Goal: Check status: Check status

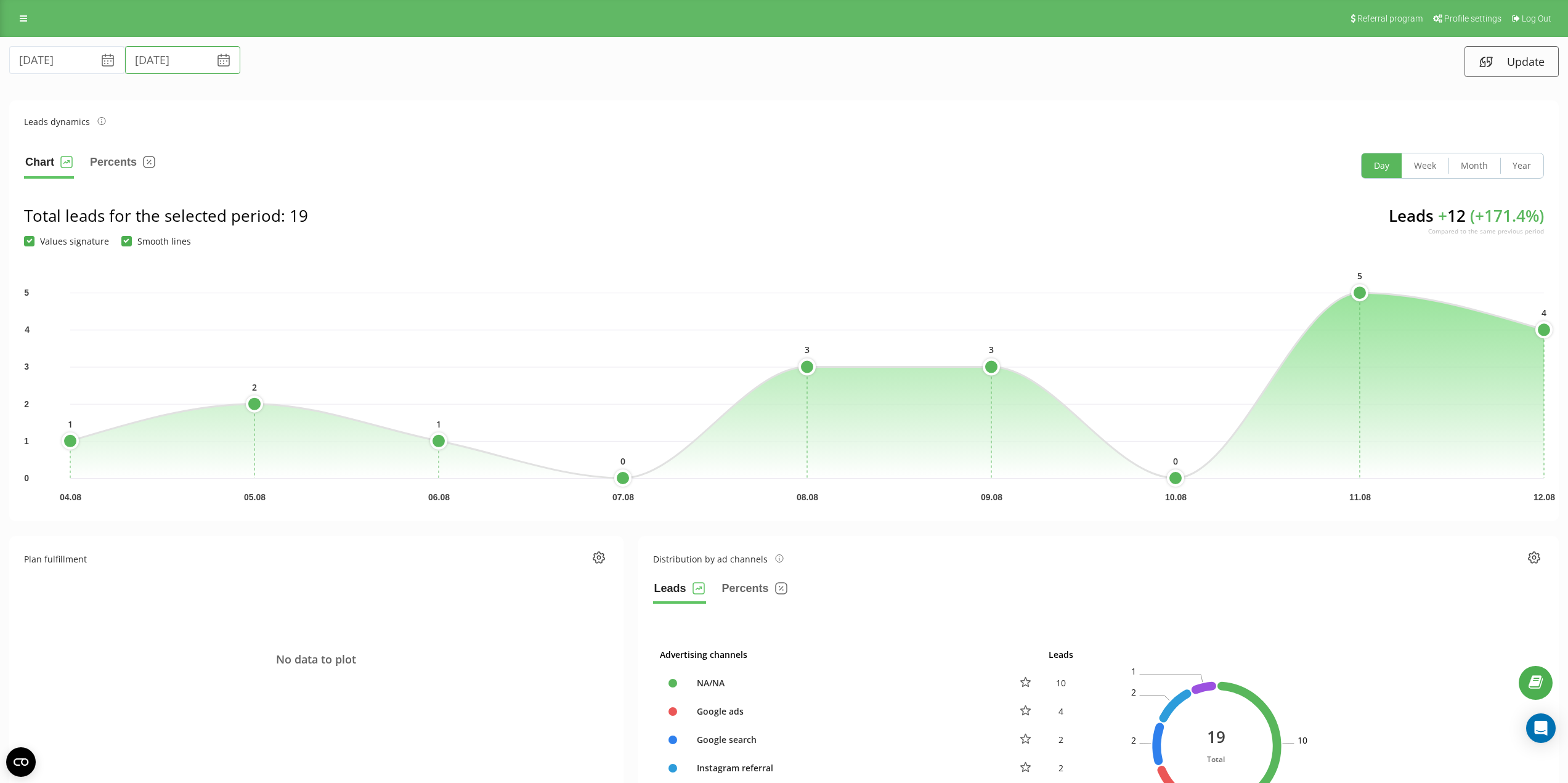
click at [145, 59] on input "[DATE]" at bounding box center [183, 60] width 115 height 28
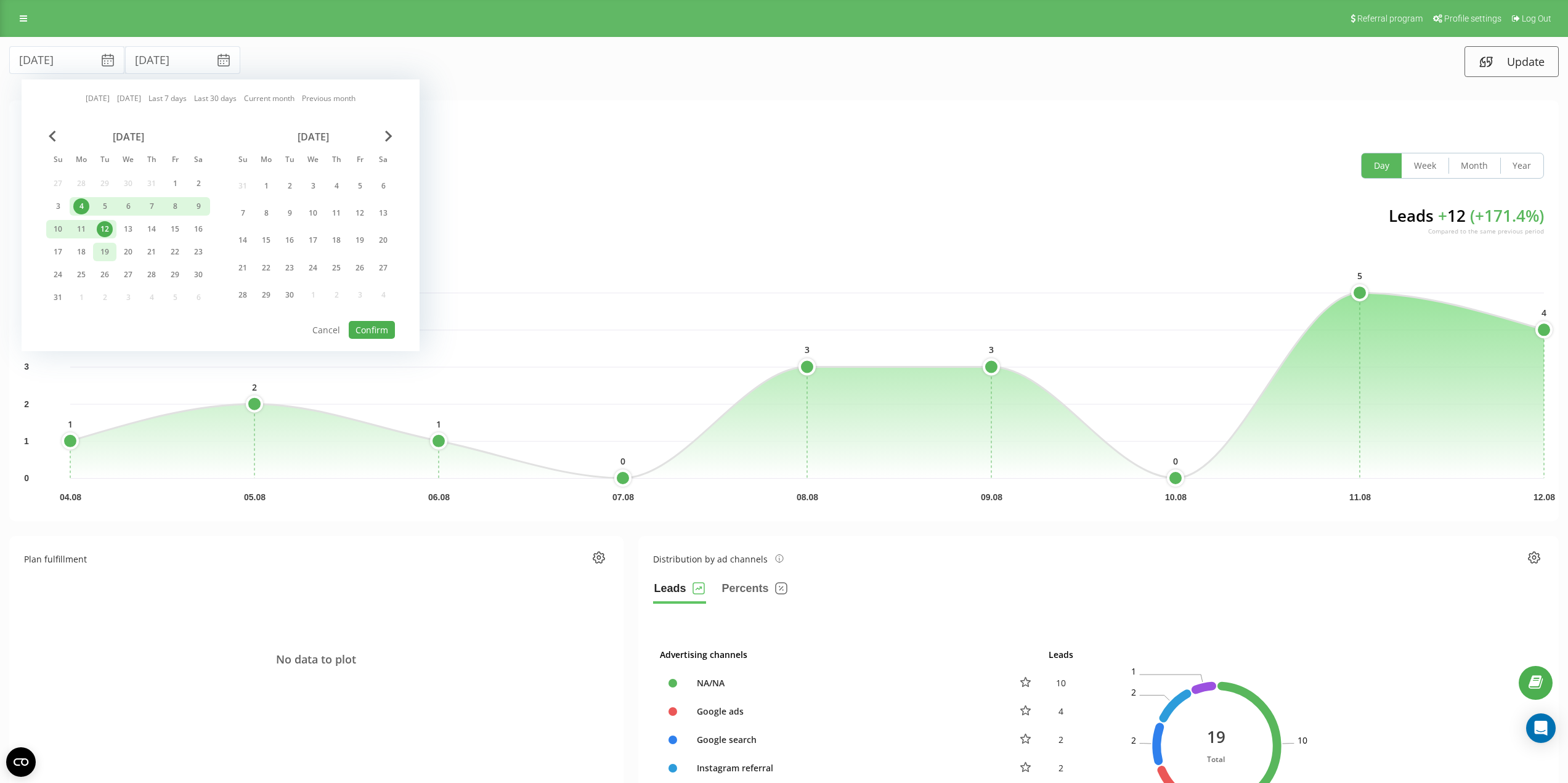
click at [105, 253] on div "19" at bounding box center [105, 252] width 16 height 16
click at [62, 209] on div "3" at bounding box center [58, 206] width 16 height 16
click at [107, 253] on div "19" at bounding box center [105, 252] width 16 height 16
click at [178, 188] on div "1" at bounding box center [175, 184] width 16 height 16
click at [362, 333] on button "Confirm" at bounding box center [372, 330] width 46 height 18
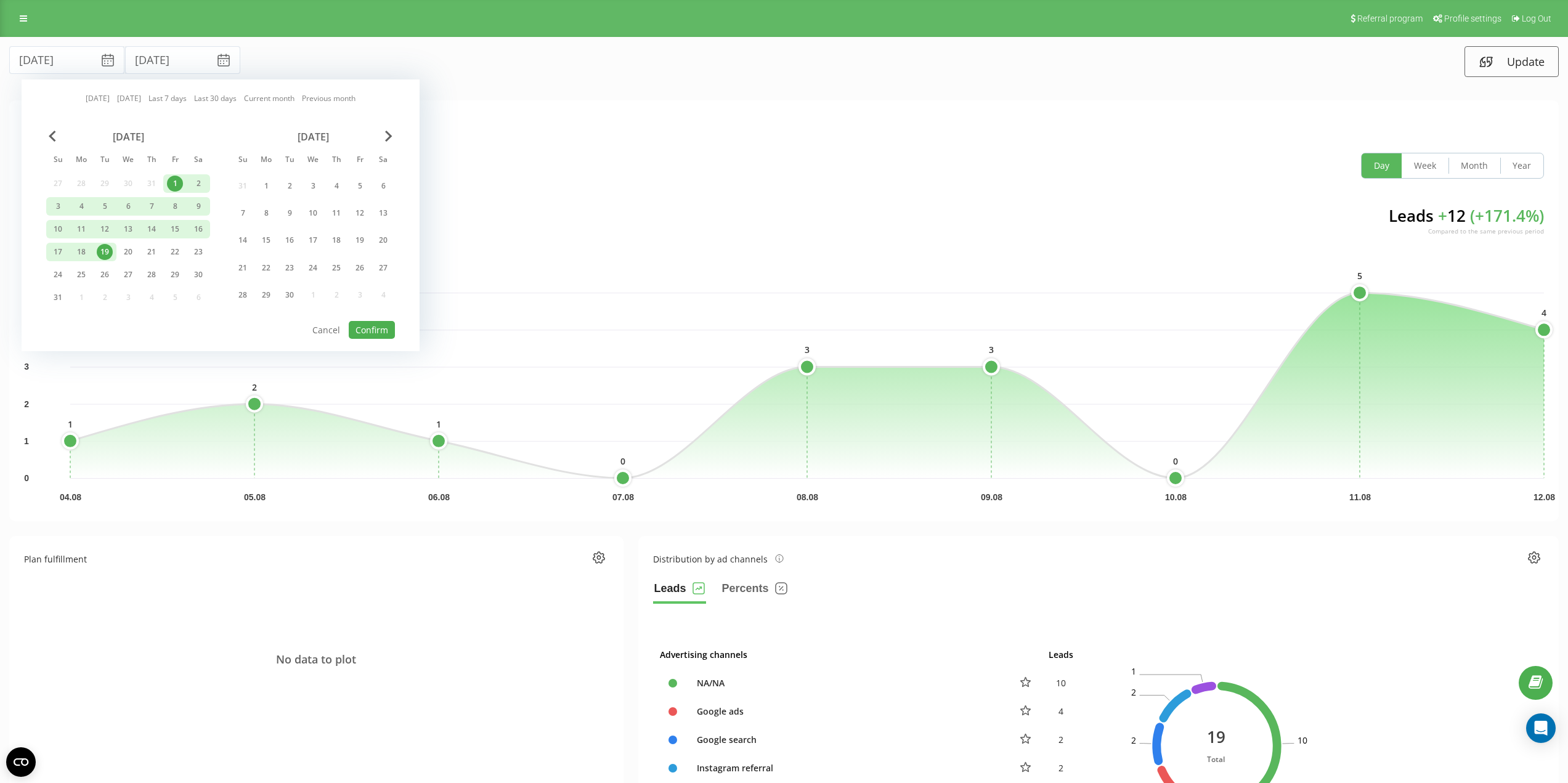
type input "[DATE]"
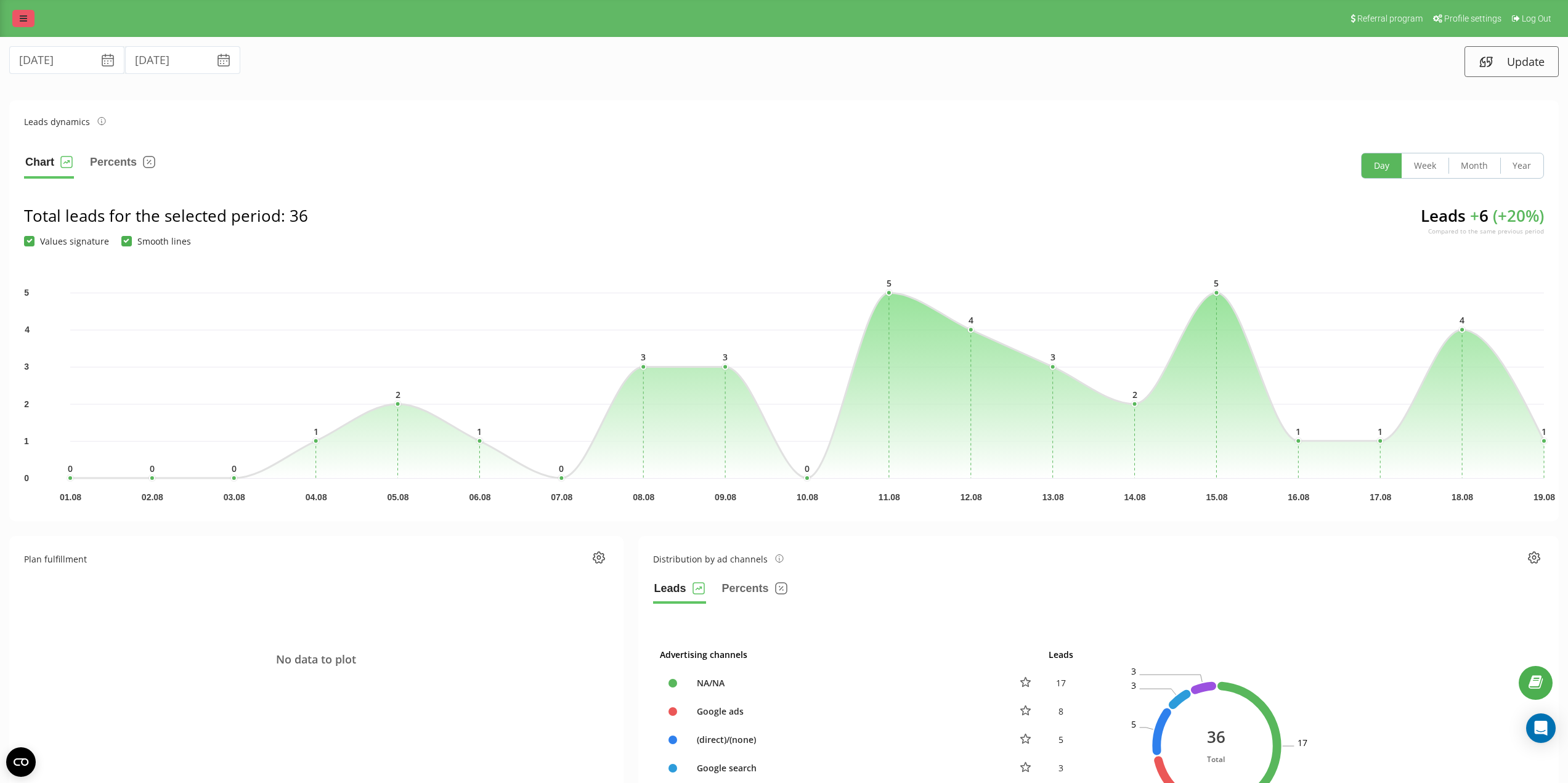
click at [22, 19] on icon at bounding box center [23, 18] width 7 height 9
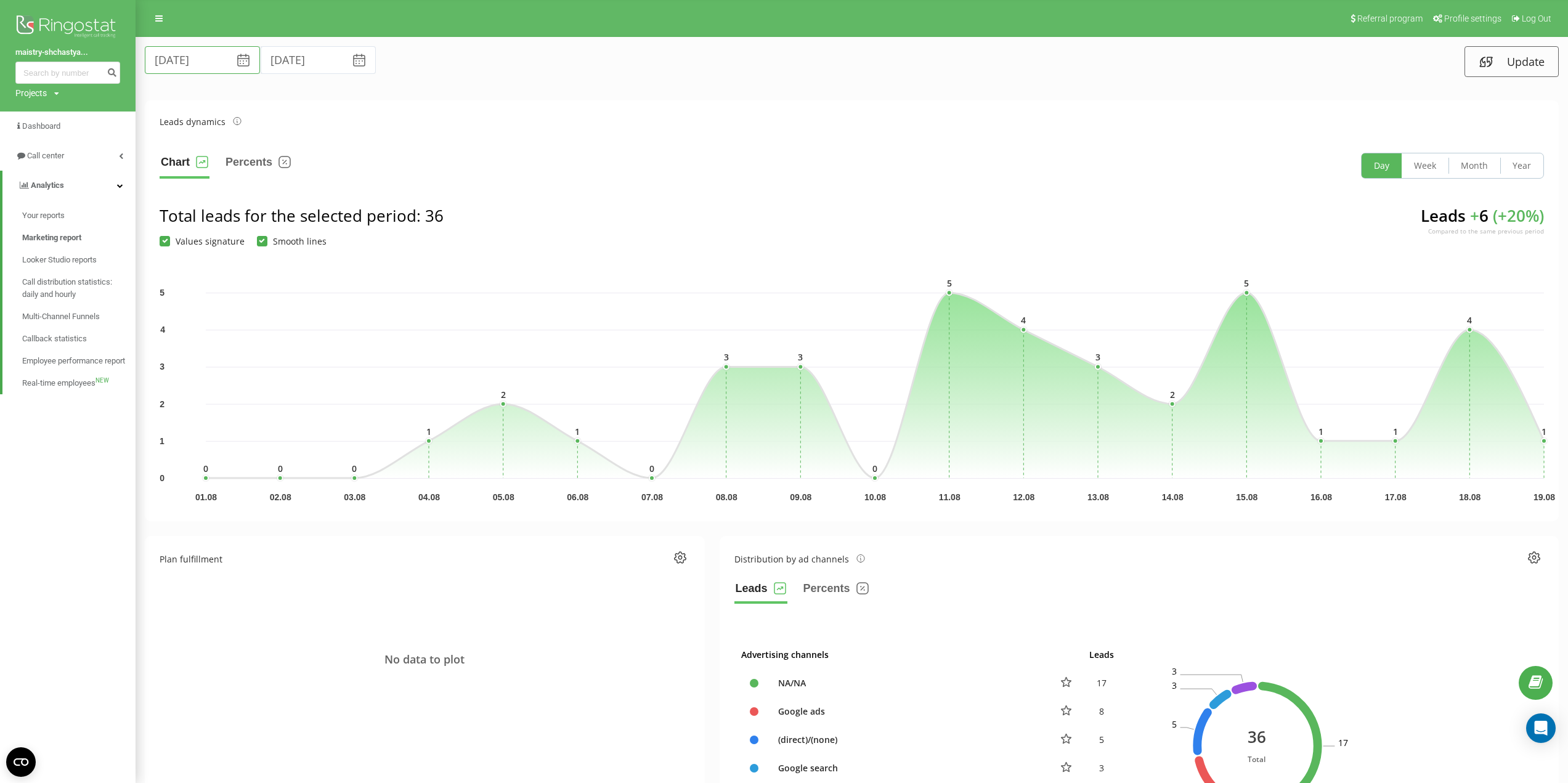
click at [210, 60] on input "[DATE]" at bounding box center [202, 60] width 115 height 28
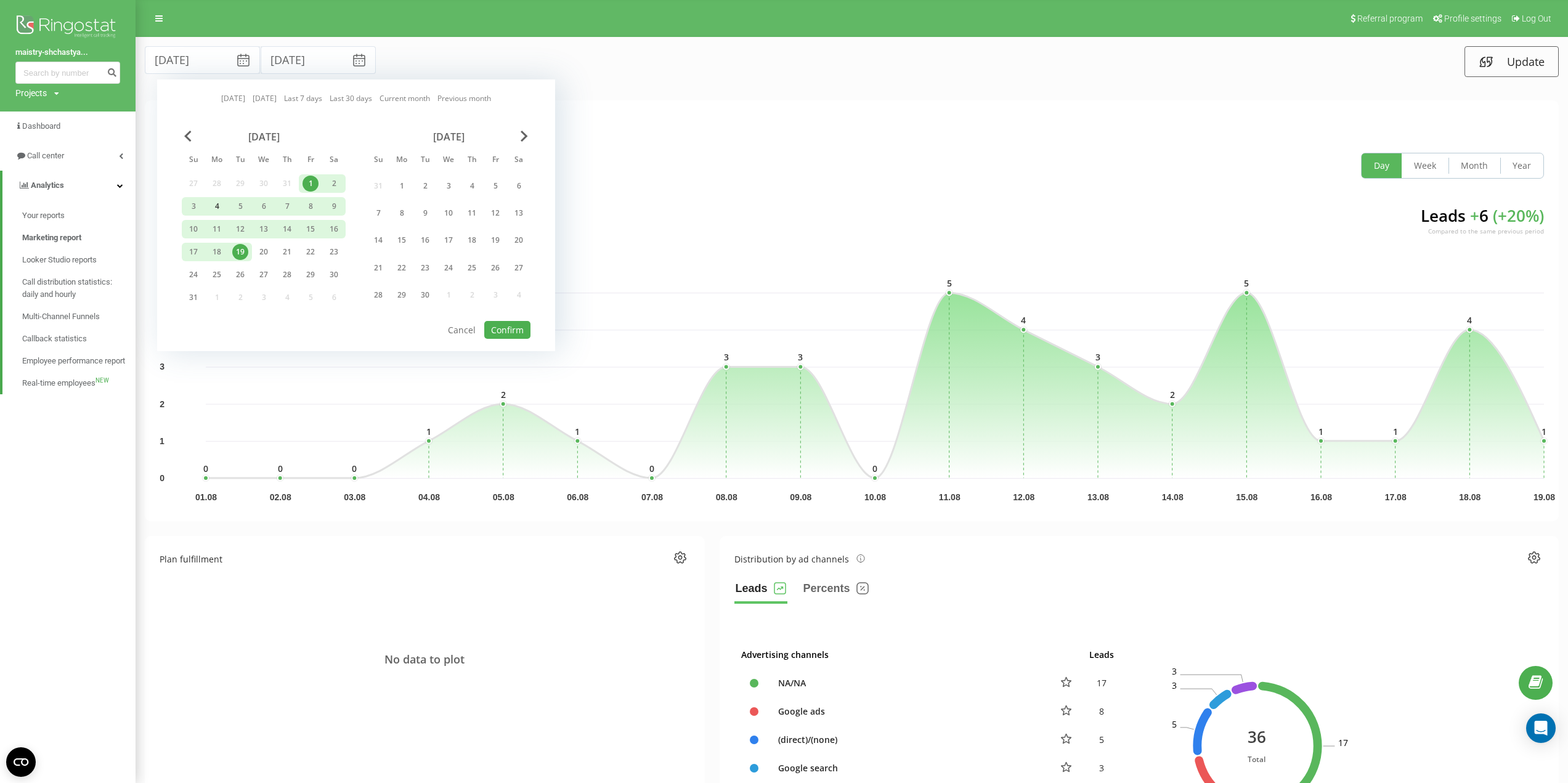
click at [218, 209] on div "4" at bounding box center [217, 206] width 16 height 16
click at [198, 225] on div "10" at bounding box center [193, 230] width 16 height 16
click at [497, 325] on button "Confirm" at bounding box center [507, 330] width 46 height 18
type input "[DATE]"
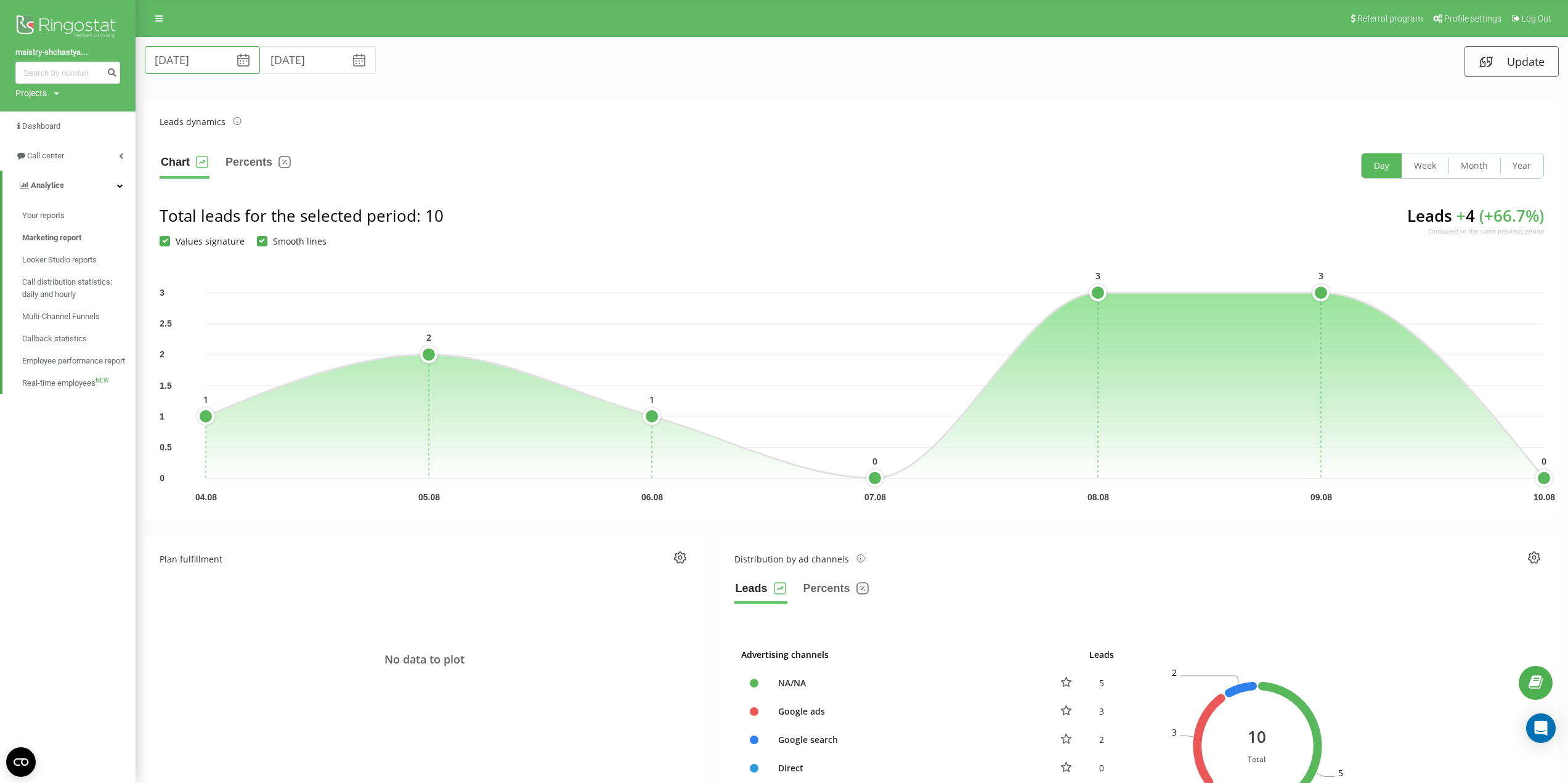
click at [194, 69] on input "[DATE]" at bounding box center [202, 60] width 115 height 28
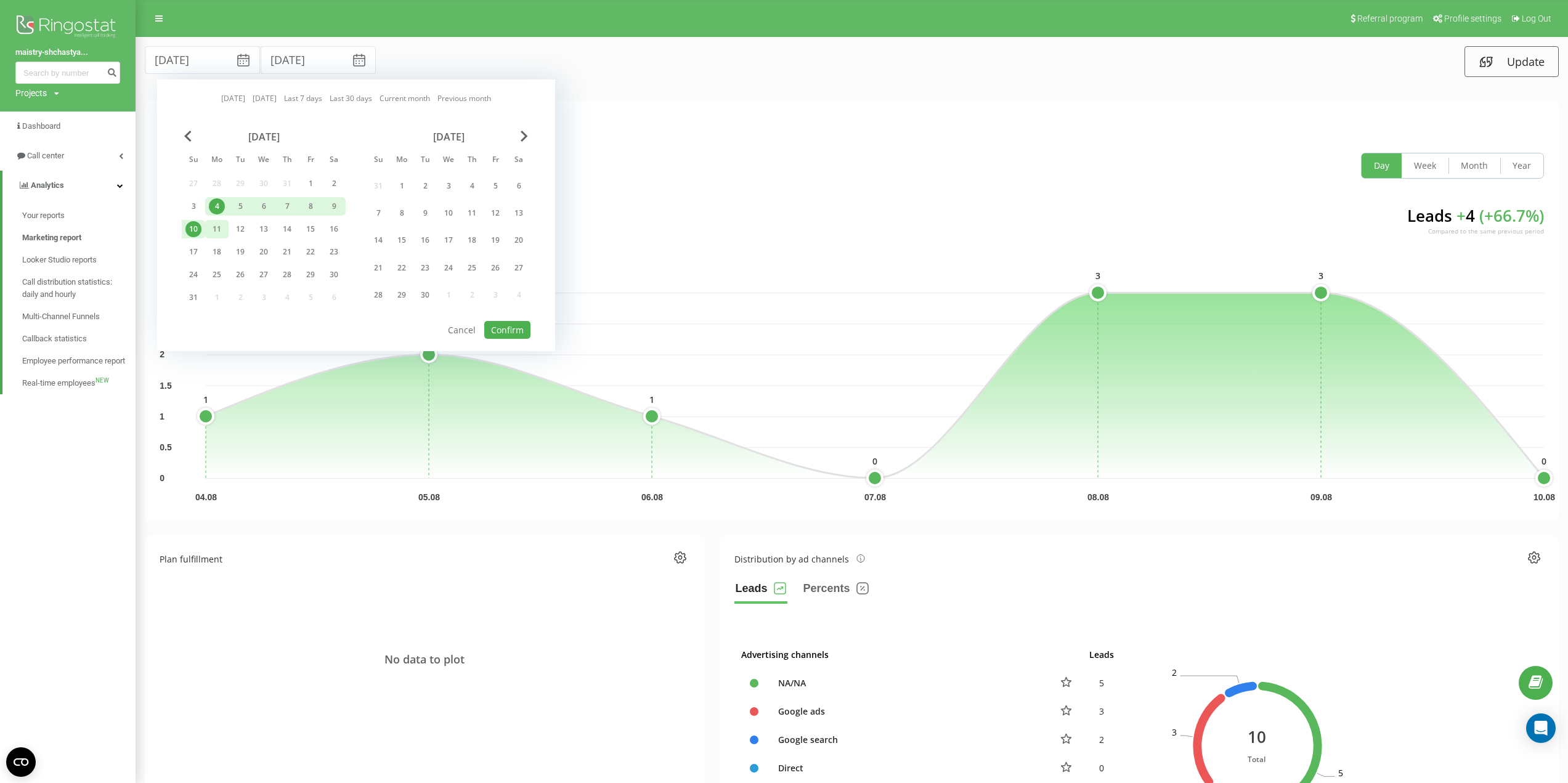
click at [215, 230] on div "11" at bounding box center [217, 230] width 16 height 16
click at [194, 250] on div "17" at bounding box center [193, 252] width 16 height 16
click at [517, 331] on button "Confirm" at bounding box center [507, 330] width 46 height 18
type input "[DATE]"
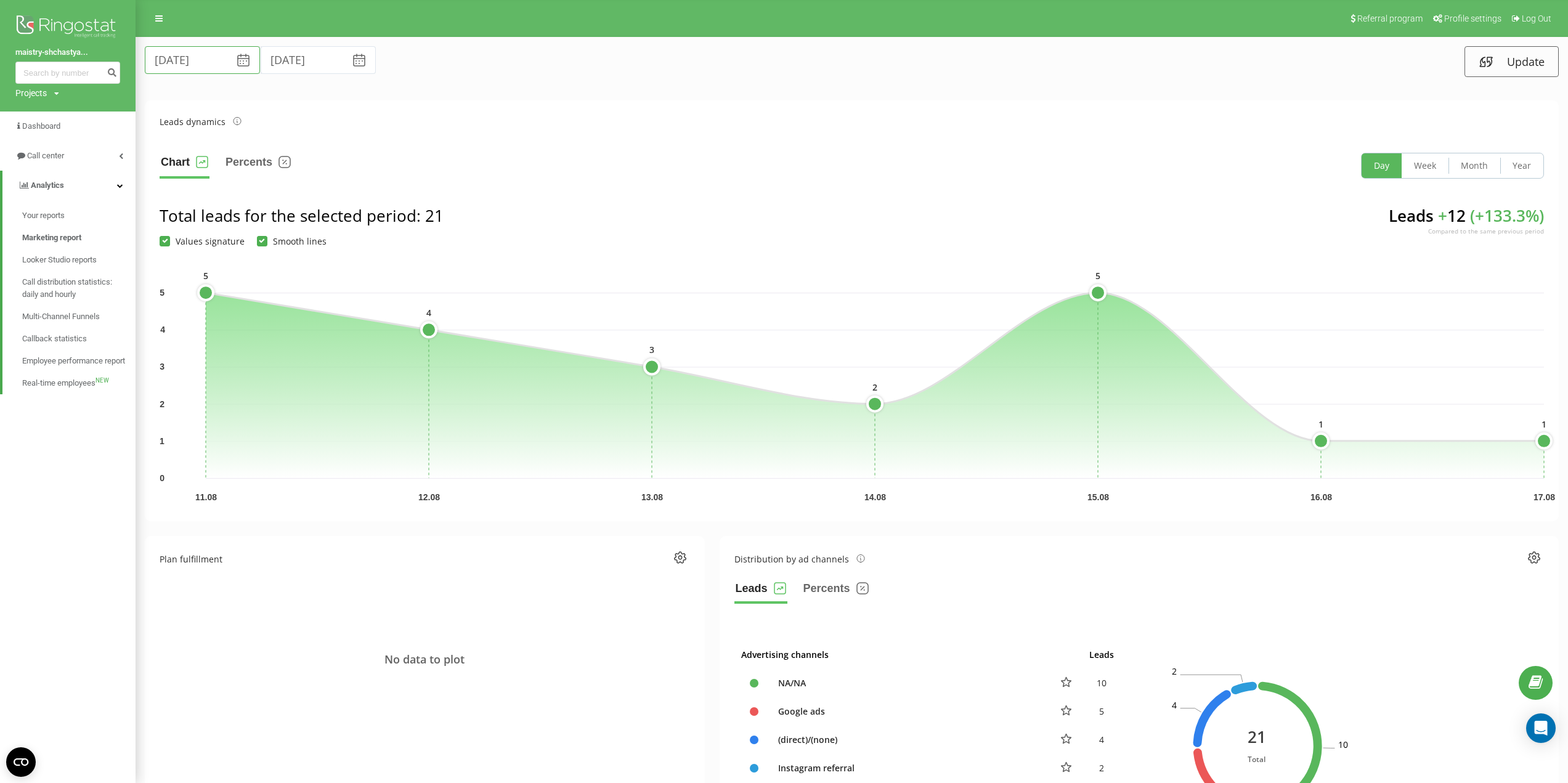
click at [215, 67] on input "[DATE]" at bounding box center [202, 60] width 115 height 28
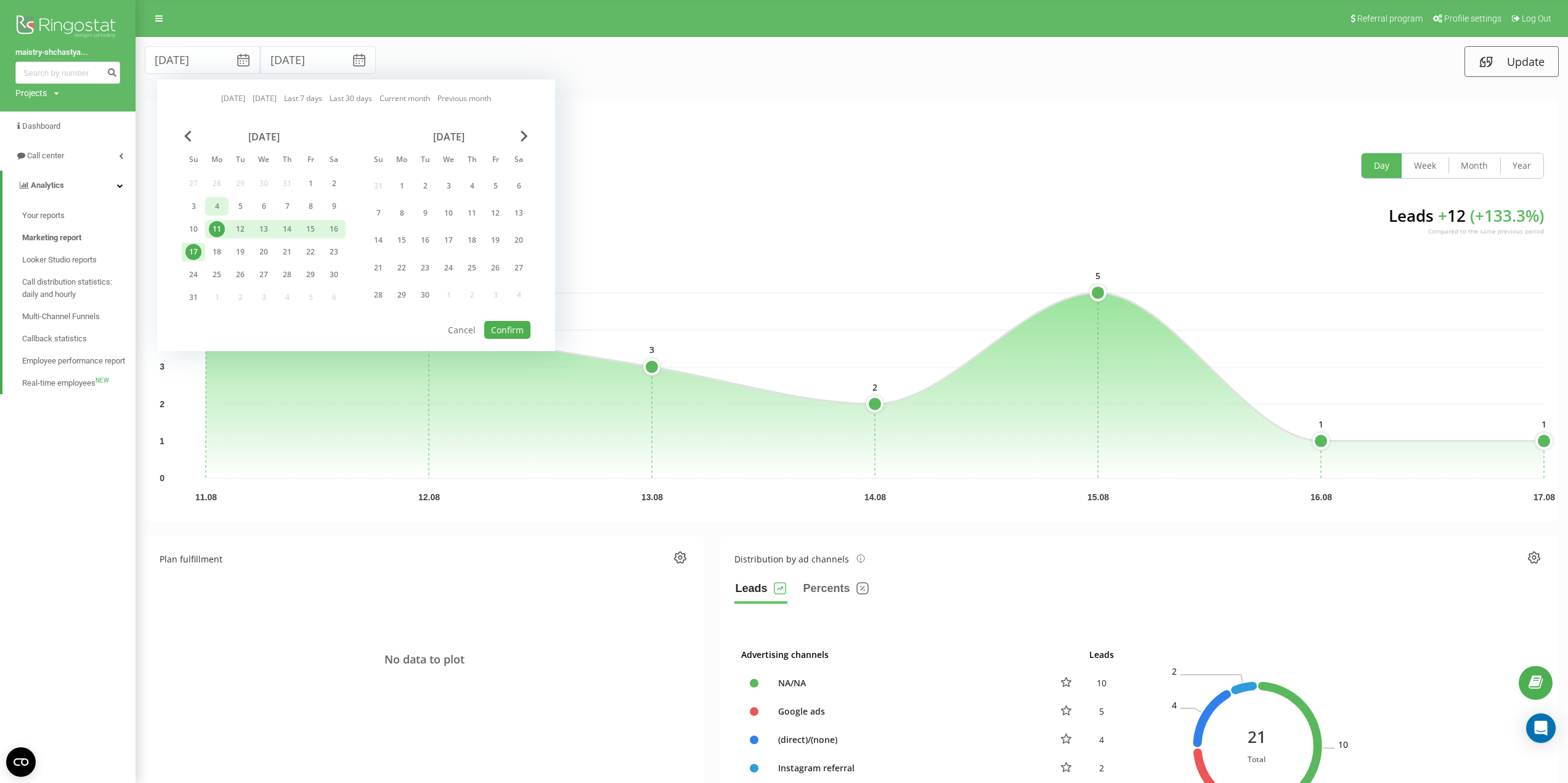
click at [216, 207] on div "4" at bounding box center [217, 206] width 16 height 16
click at [199, 227] on div "10" at bounding box center [193, 230] width 16 height 16
click at [502, 330] on button "Confirm" at bounding box center [507, 330] width 46 height 18
type input "[DATE]"
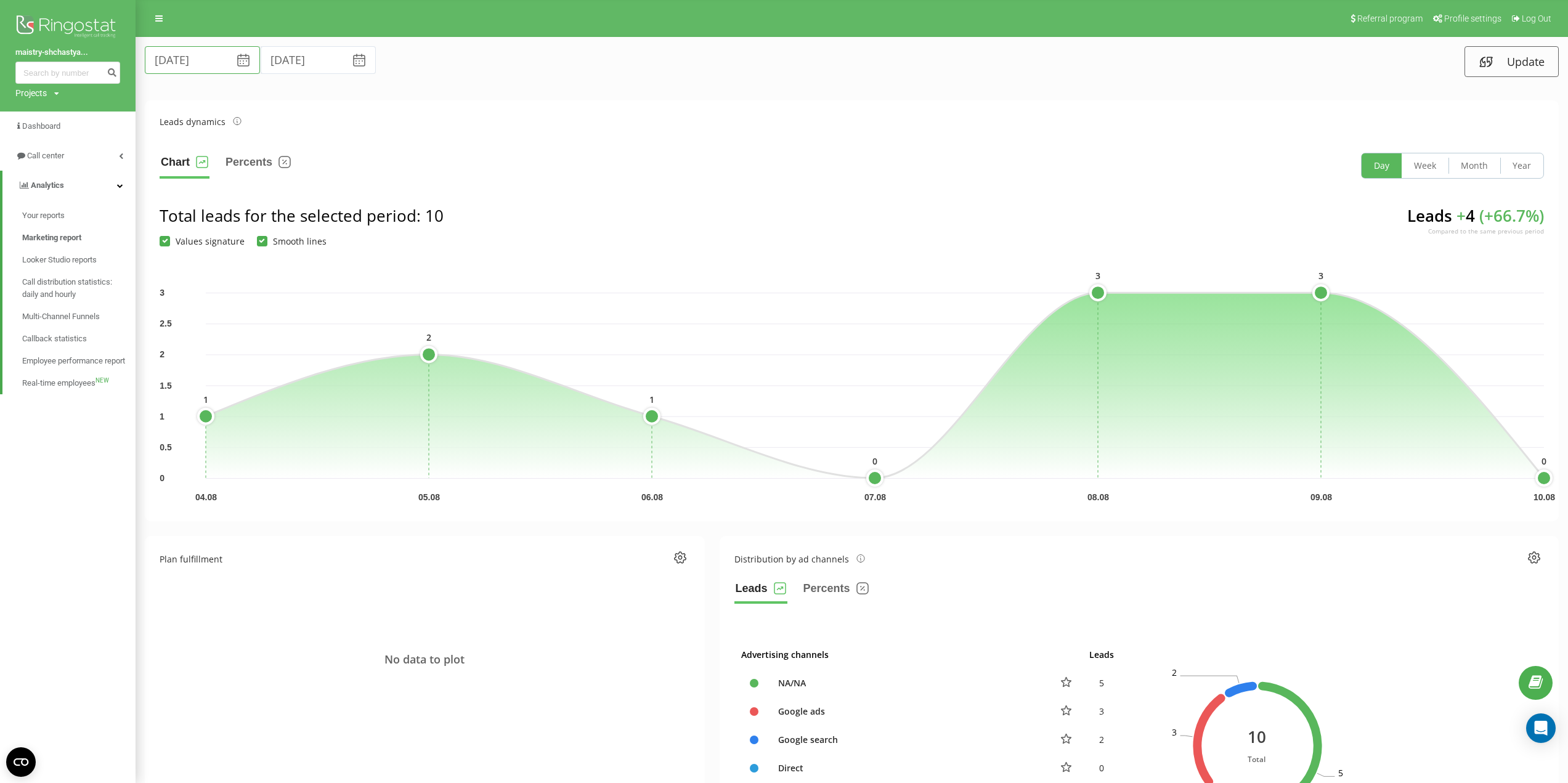
click at [193, 64] on input "[DATE]" at bounding box center [202, 60] width 115 height 28
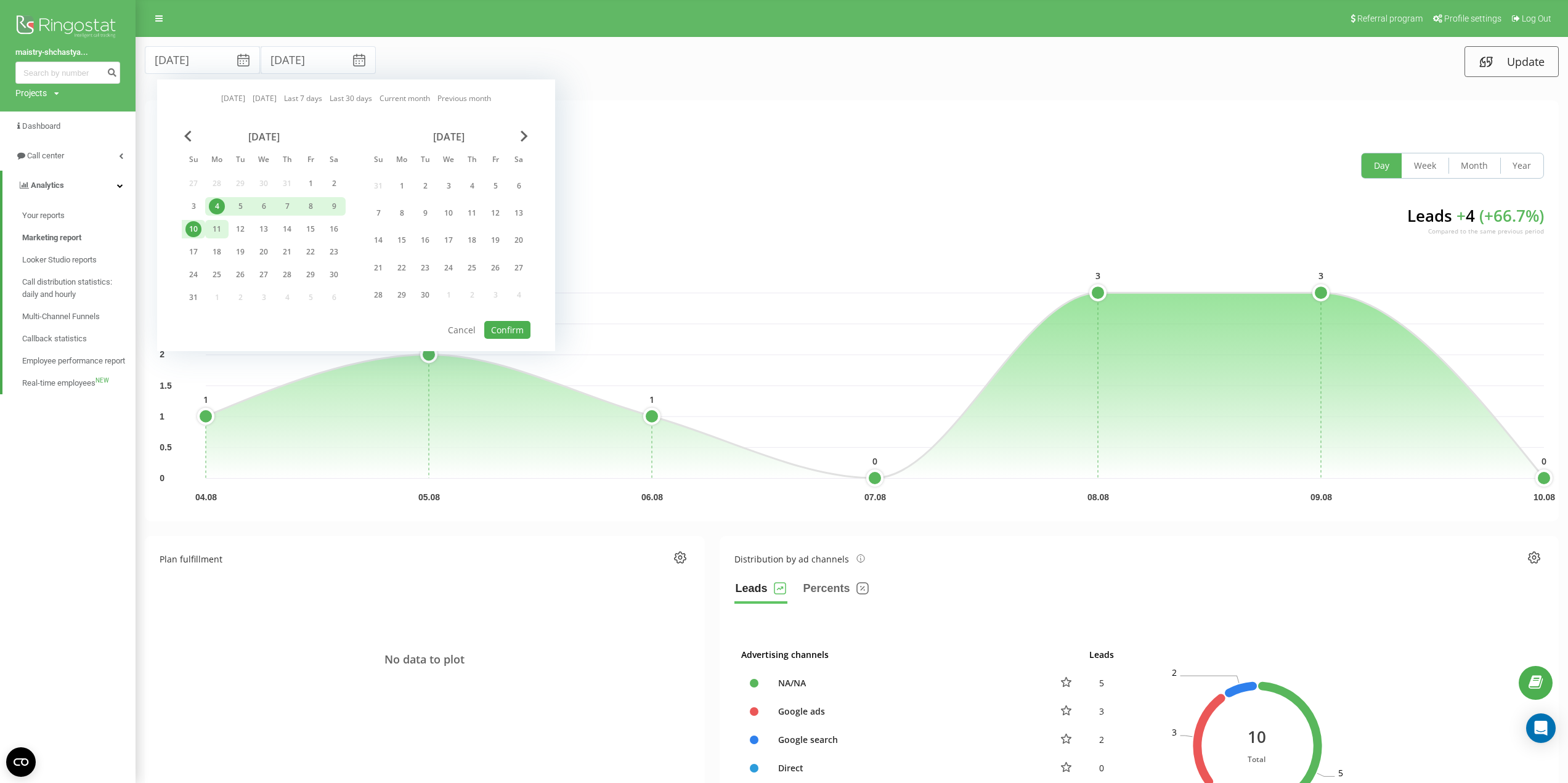
click at [213, 231] on div "11" at bounding box center [217, 230] width 16 height 16
click at [202, 253] on div "17" at bounding box center [193, 252] width 23 height 18
click at [515, 329] on button "Confirm" at bounding box center [507, 330] width 46 height 18
type input "[DATE]"
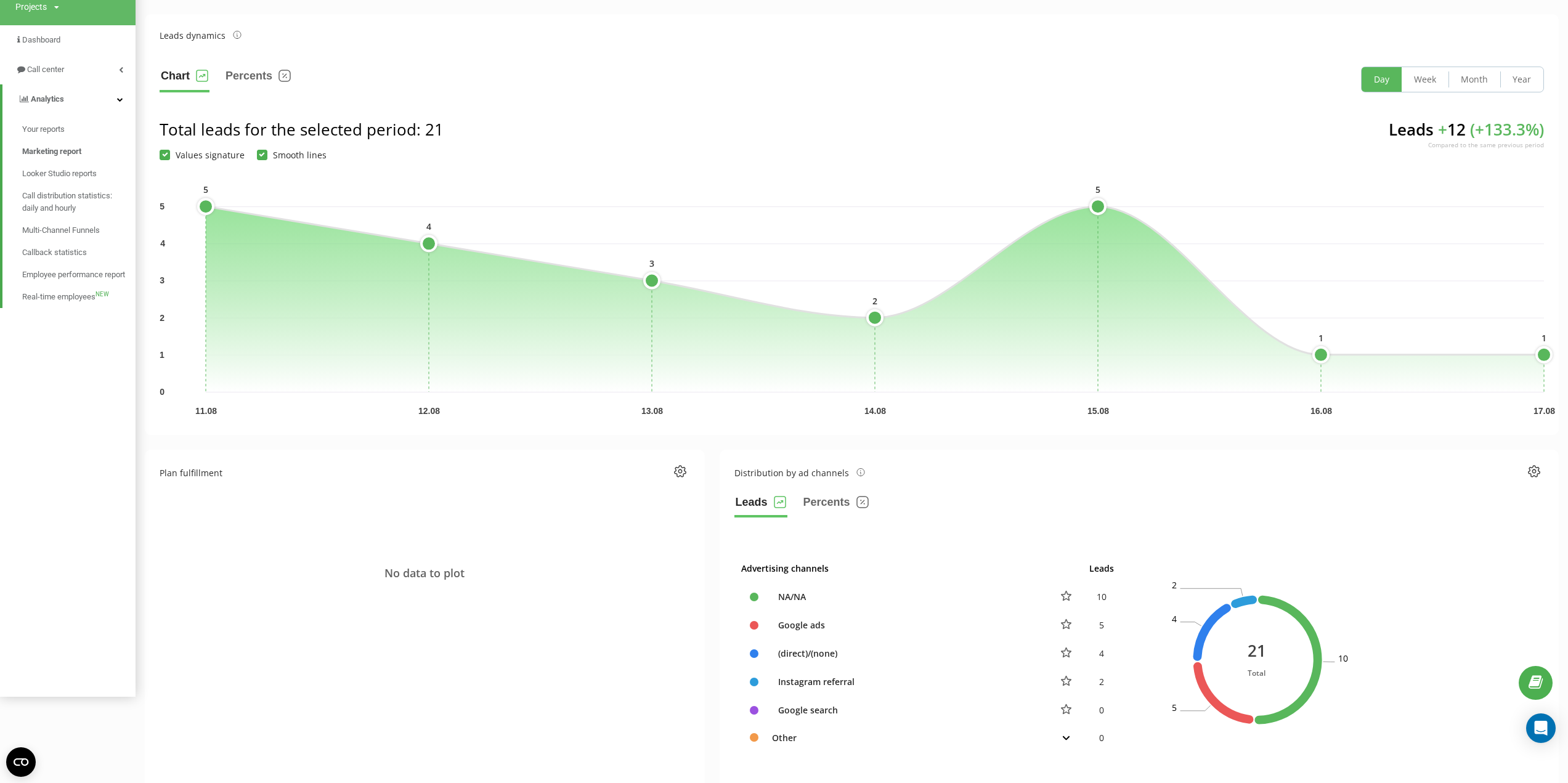
scroll to position [124, 0]
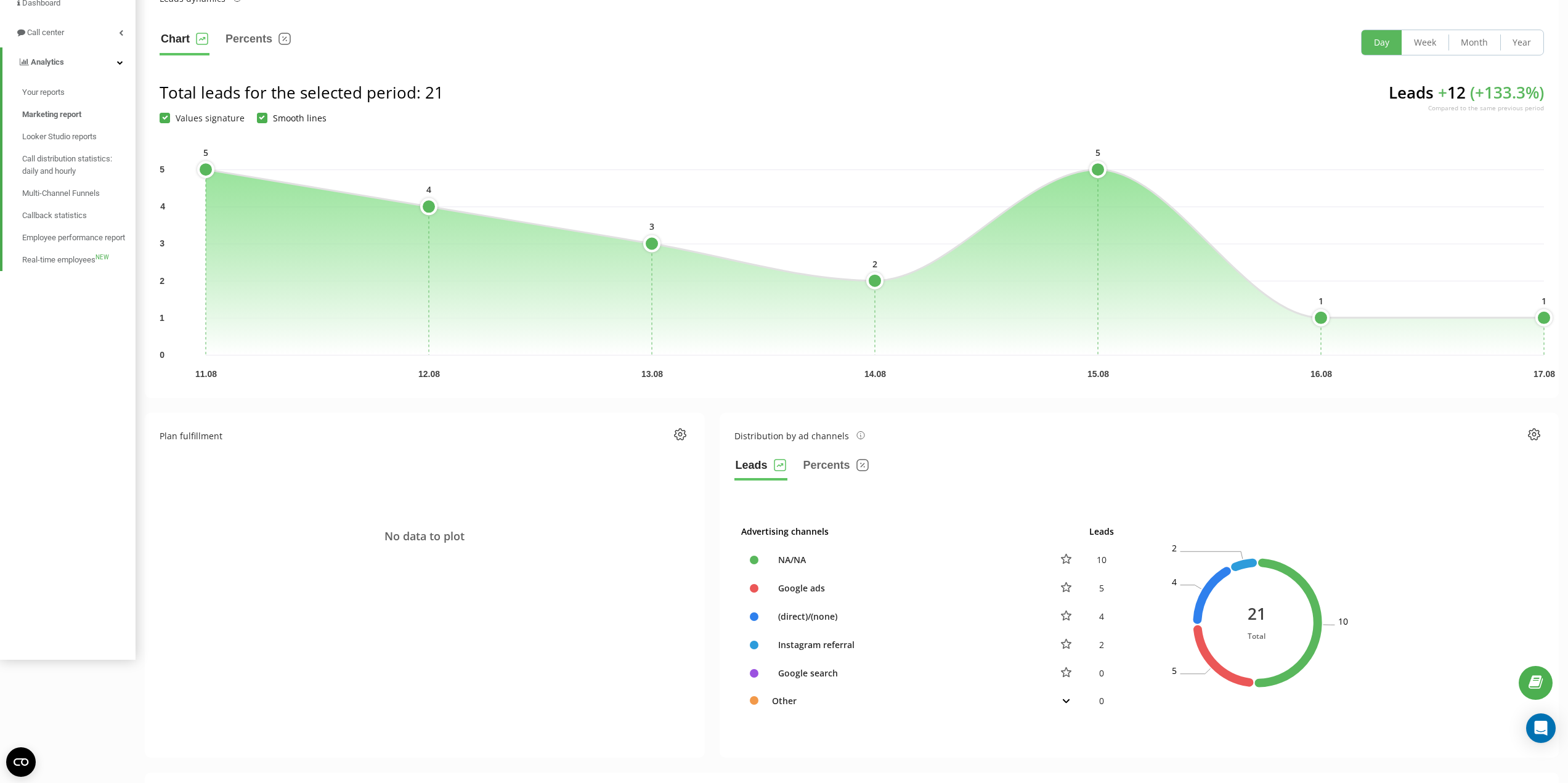
click at [257, 119] on label "Smooth lines" at bounding box center [291, 117] width 70 height 10
checkbox input "true"
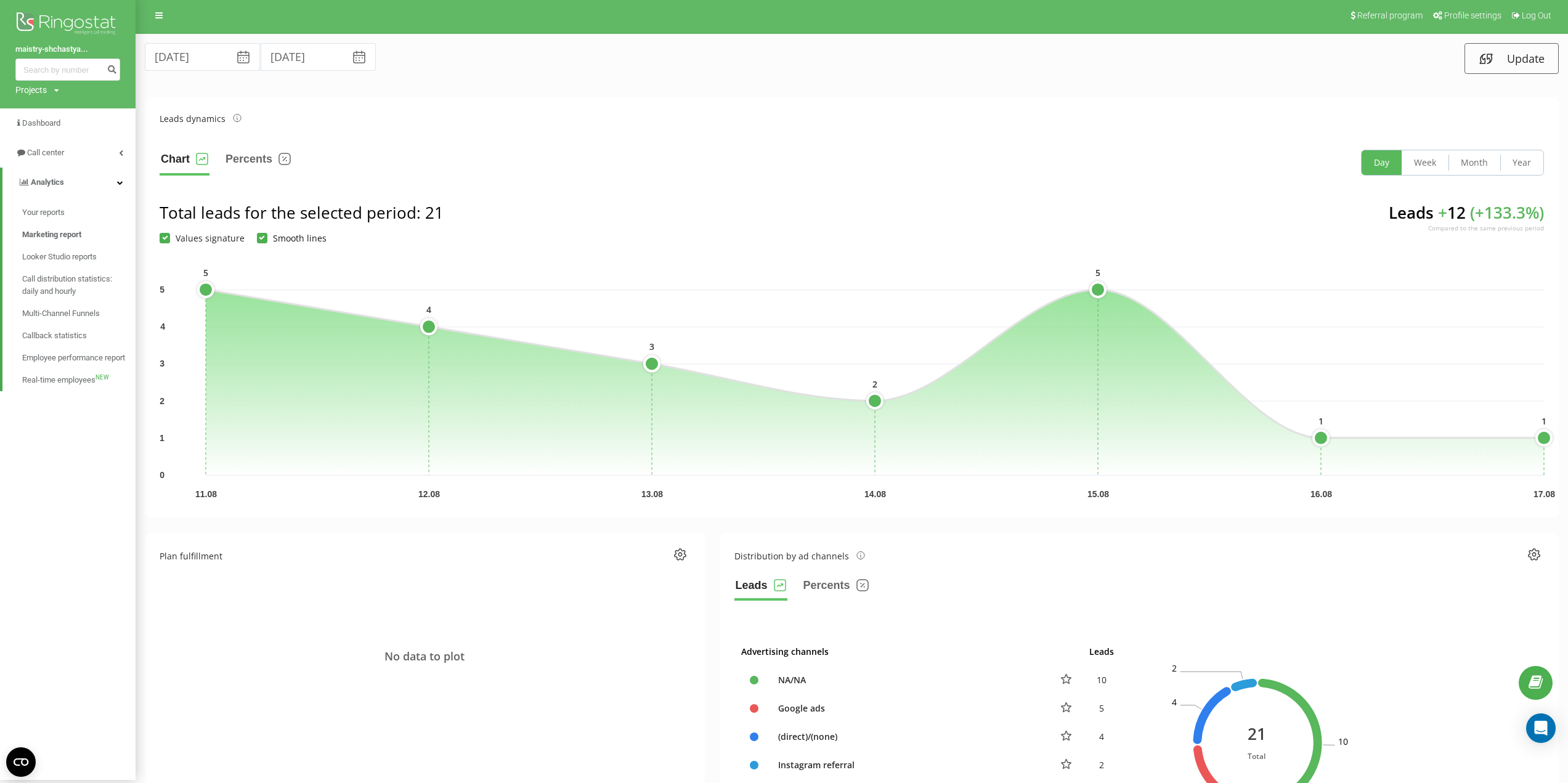
scroll to position [0, 0]
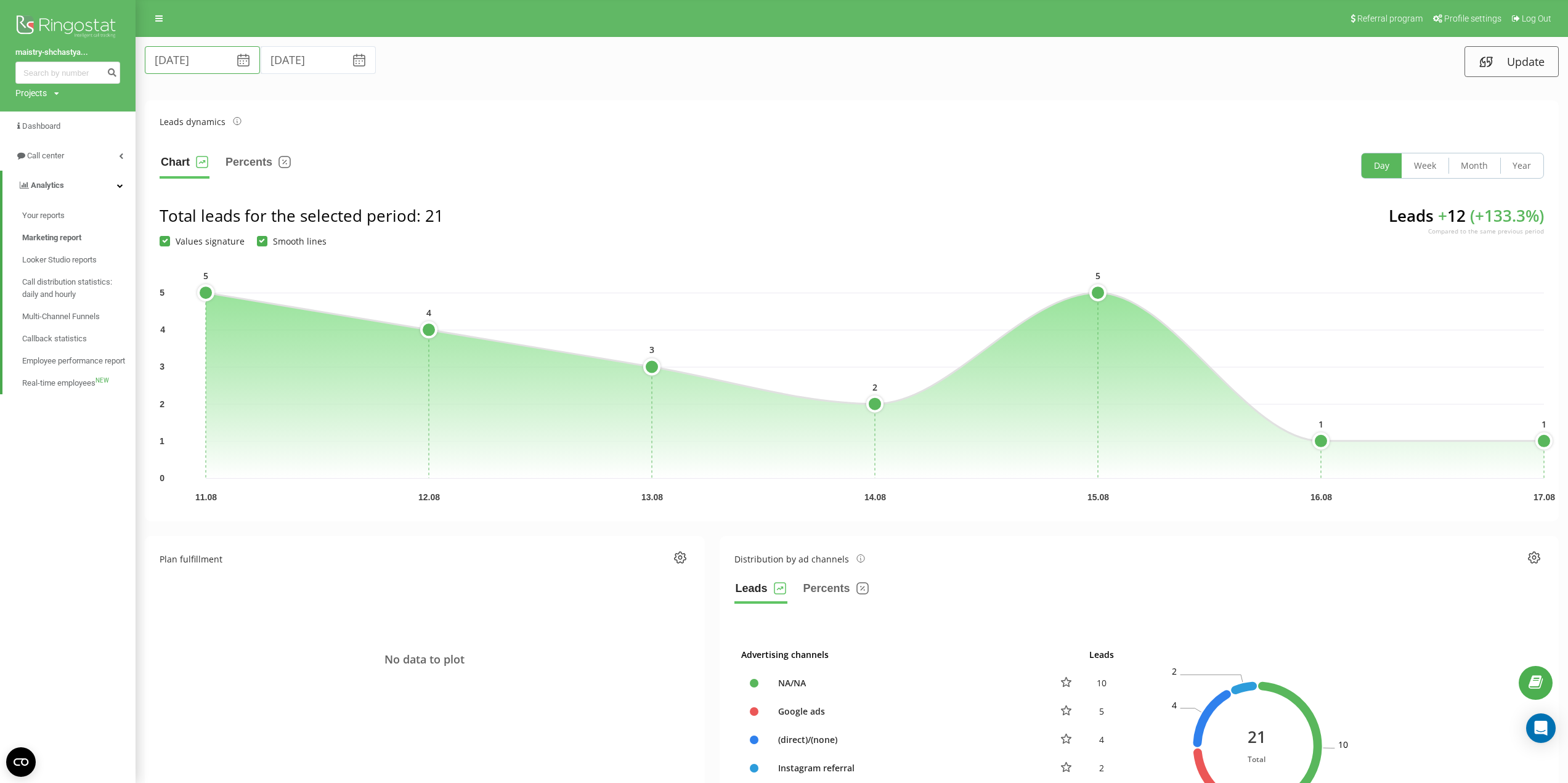
click at [198, 63] on input "[DATE]" at bounding box center [202, 60] width 115 height 28
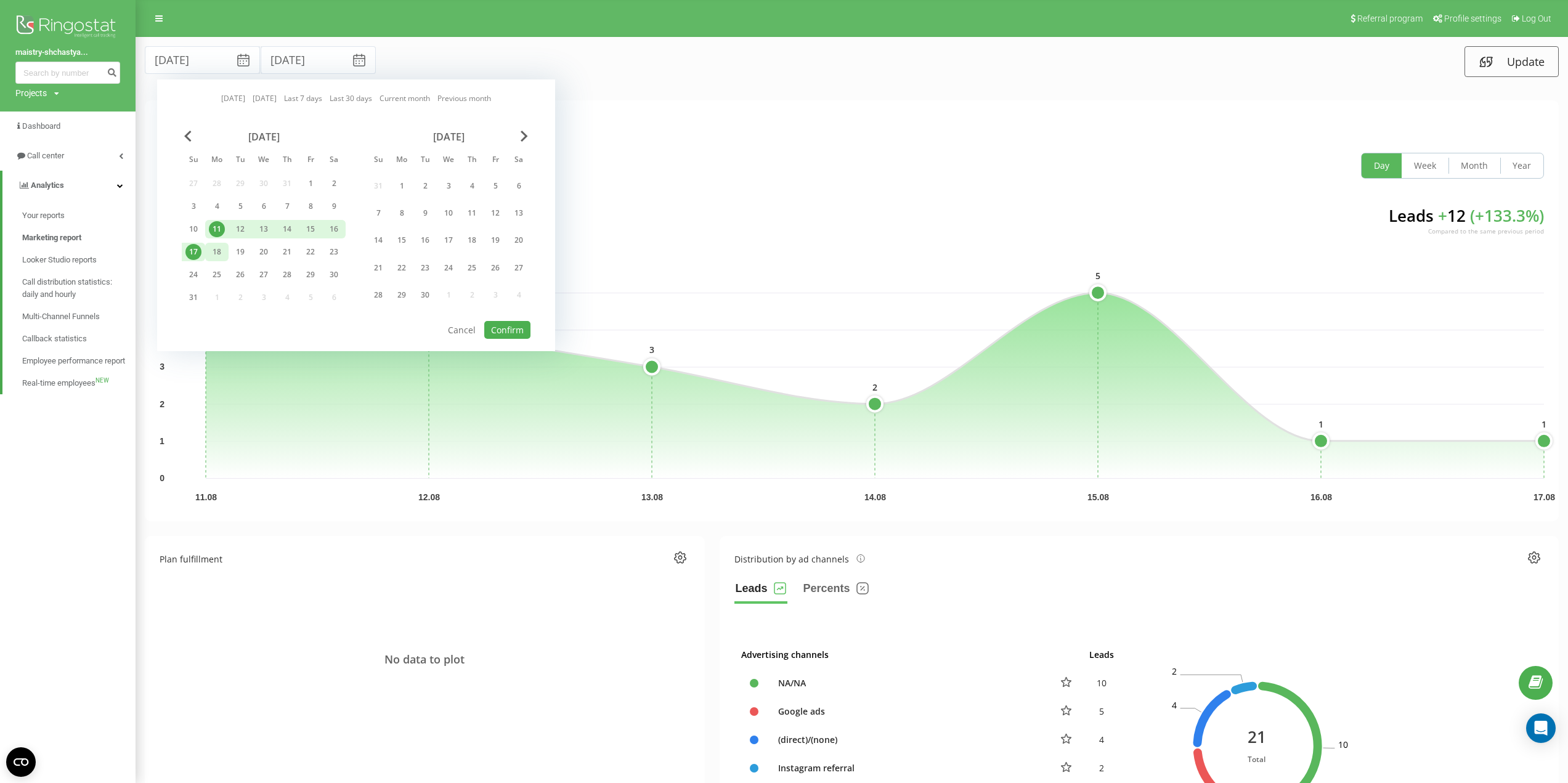
click at [211, 253] on div "18" at bounding box center [217, 252] width 16 height 16
drag, startPoint x: 213, startPoint y: 232, endPoint x: 242, endPoint y: 254, distance: 36.4
click at [212, 232] on div "11" at bounding box center [217, 230] width 16 height 16
drag, startPoint x: 500, startPoint y: 328, endPoint x: 518, endPoint y: 336, distance: 19.7
click at [500, 327] on button "Confirm" at bounding box center [507, 330] width 46 height 18
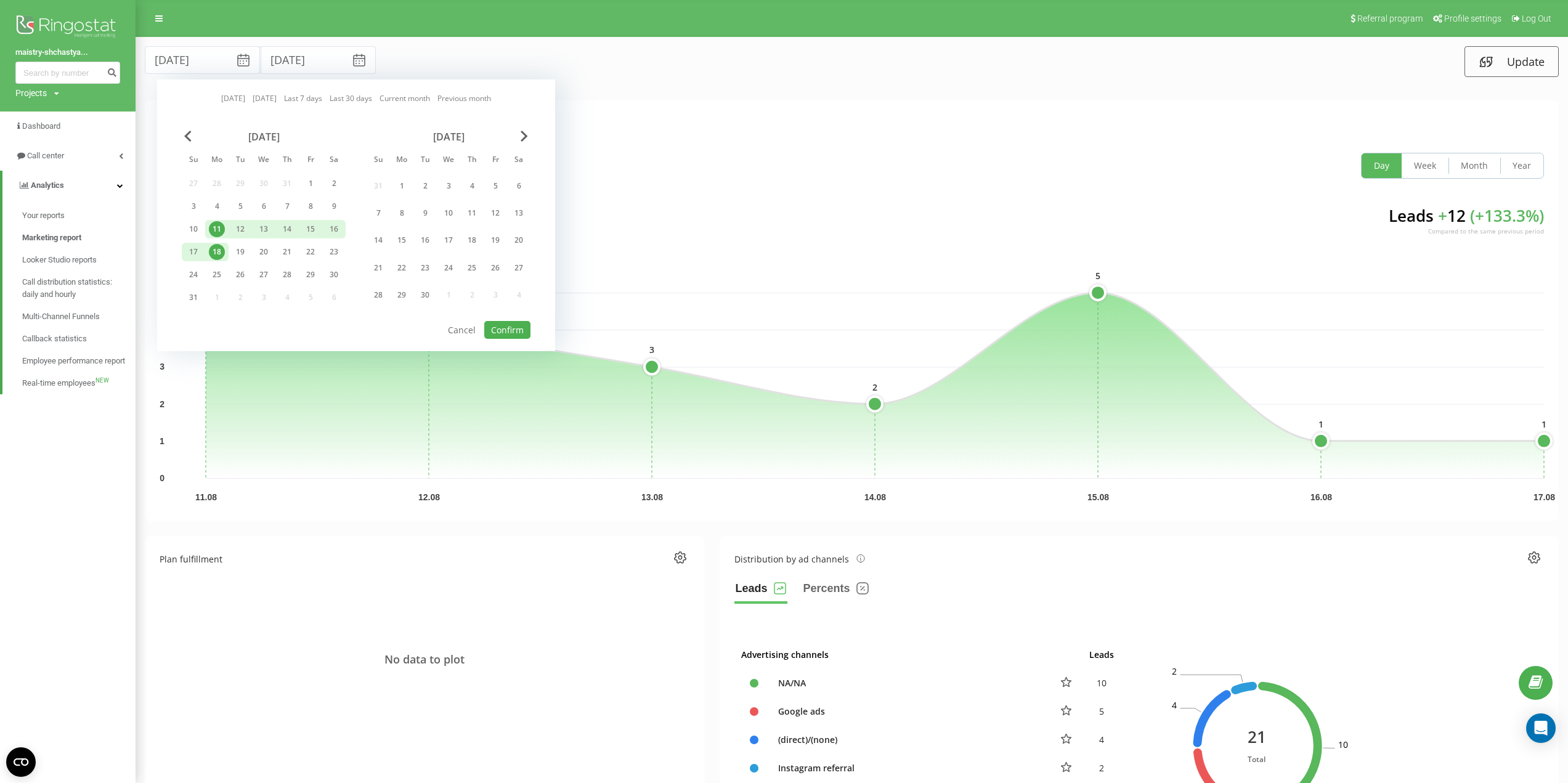
type input "[DATE]"
